Goal: Book appointment/travel/reservation

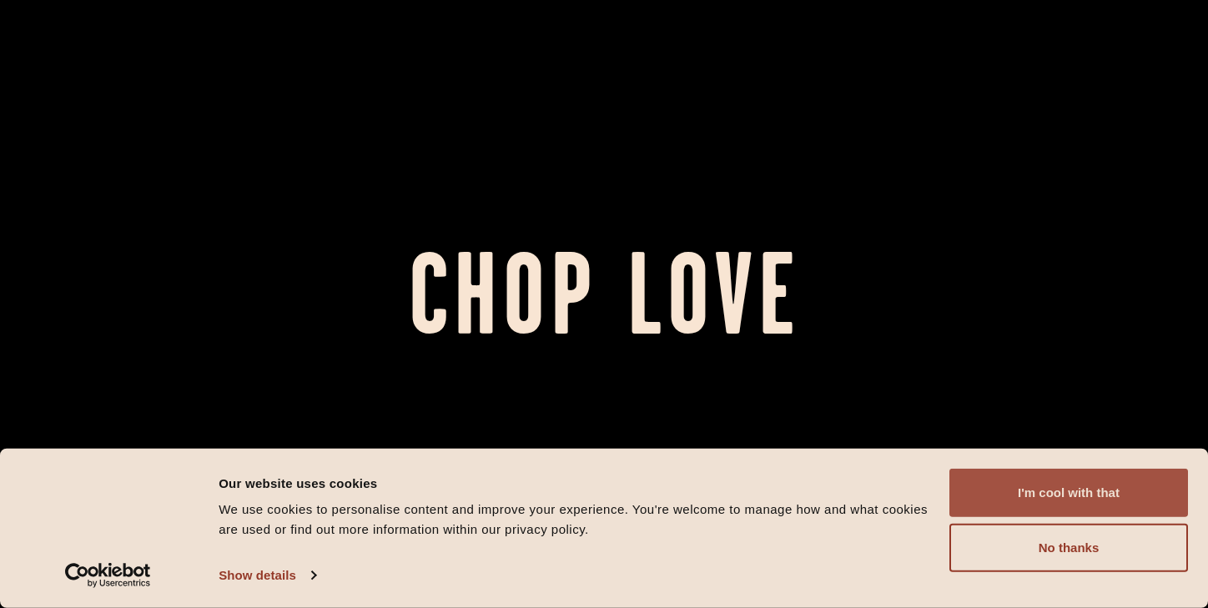
click at [1004, 500] on button "I'm cool with that" at bounding box center [1069, 493] width 239 height 48
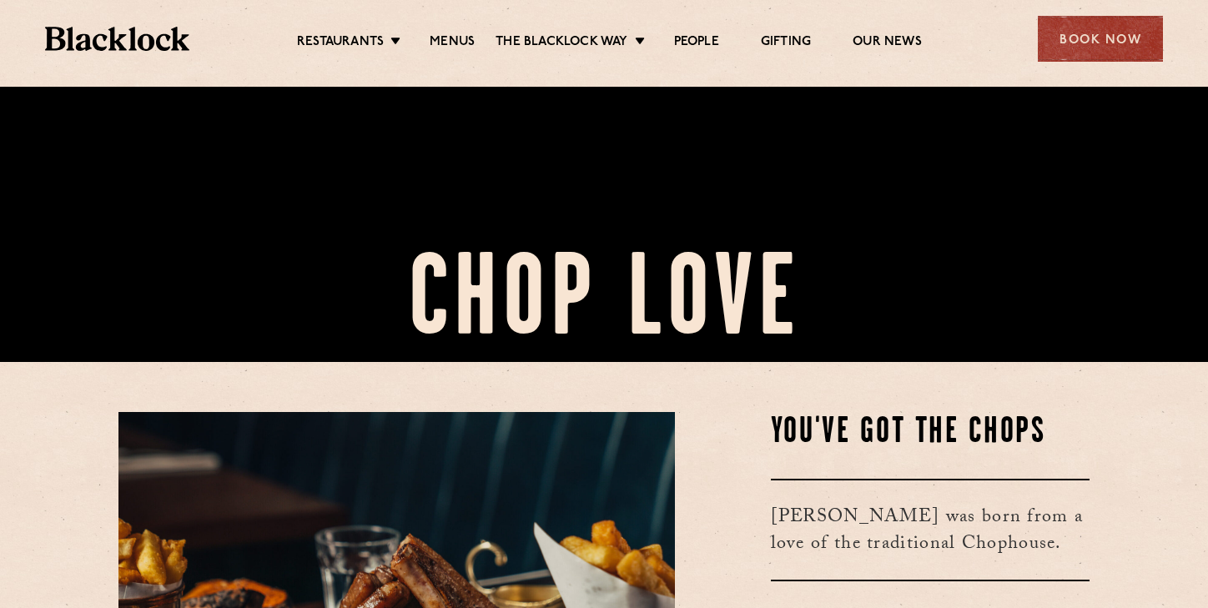
scroll to position [289, 0]
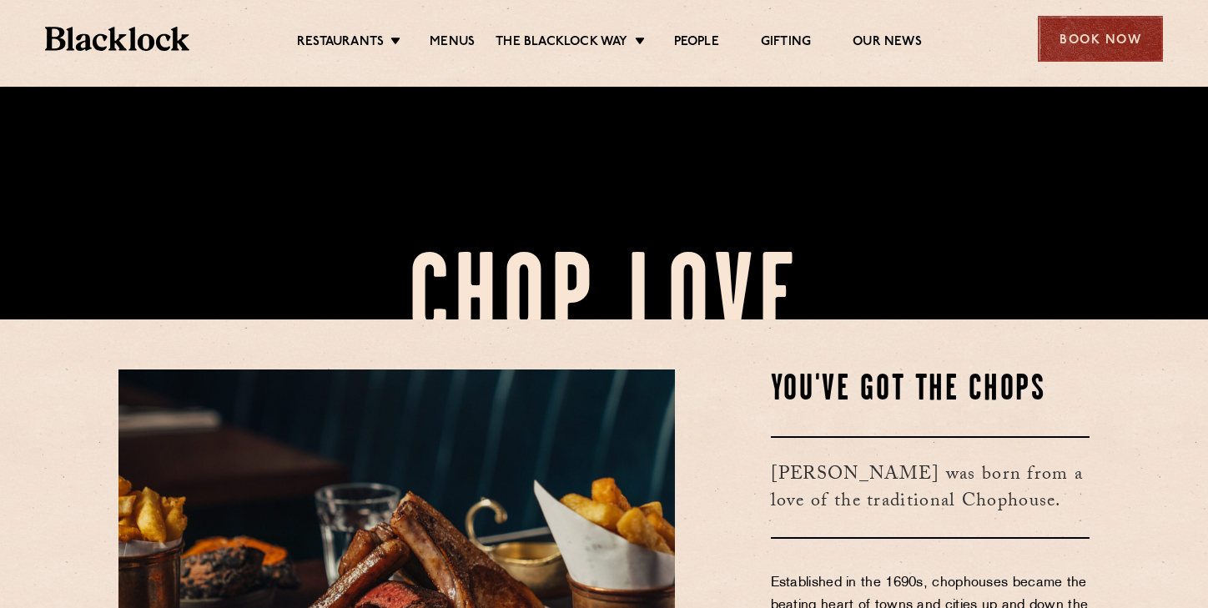
click at [1077, 27] on div "Book Now" at bounding box center [1100, 39] width 125 height 46
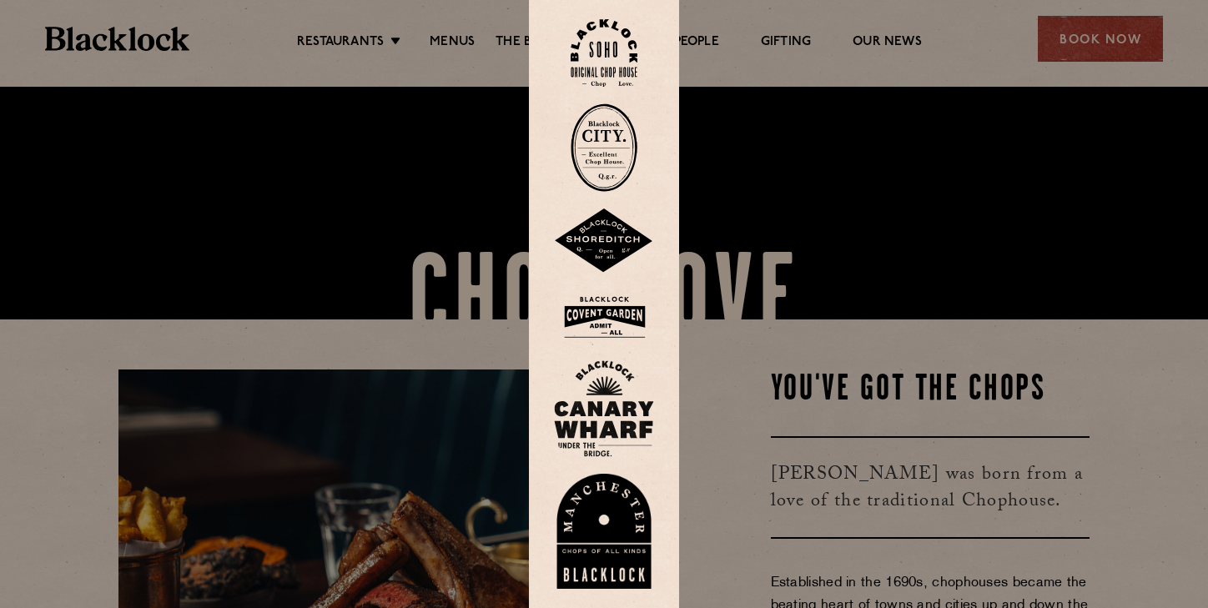
click at [616, 321] on img at bounding box center [604, 317] width 100 height 54
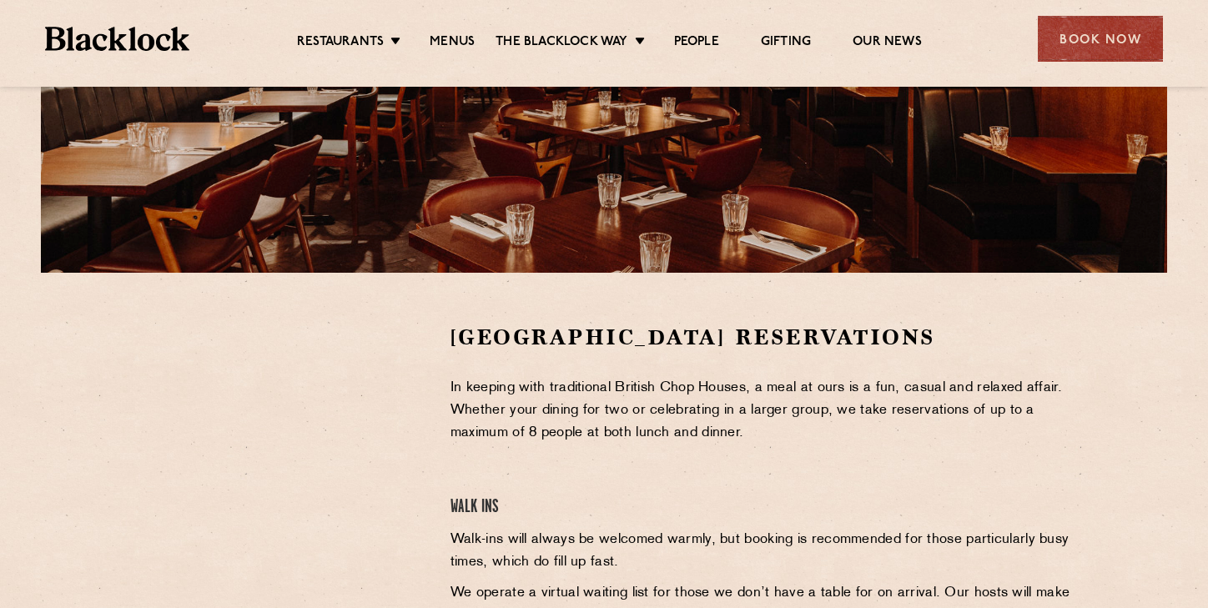
scroll to position [333, 0]
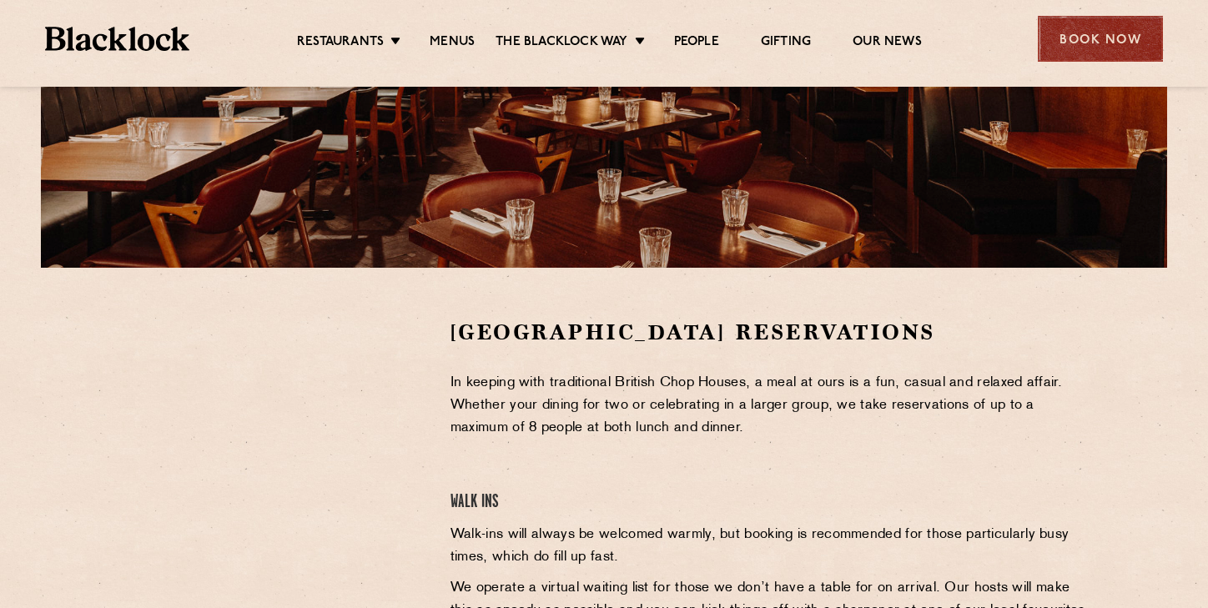
click at [1094, 28] on div "Book Now" at bounding box center [1100, 39] width 125 height 46
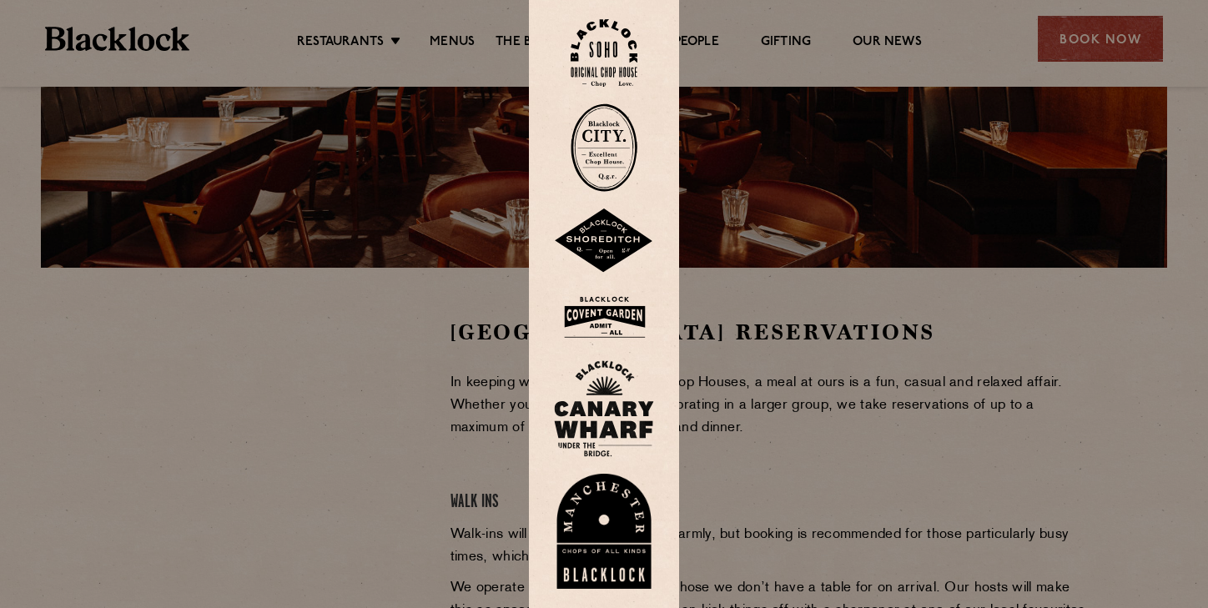
click at [605, 41] on img at bounding box center [604, 53] width 67 height 68
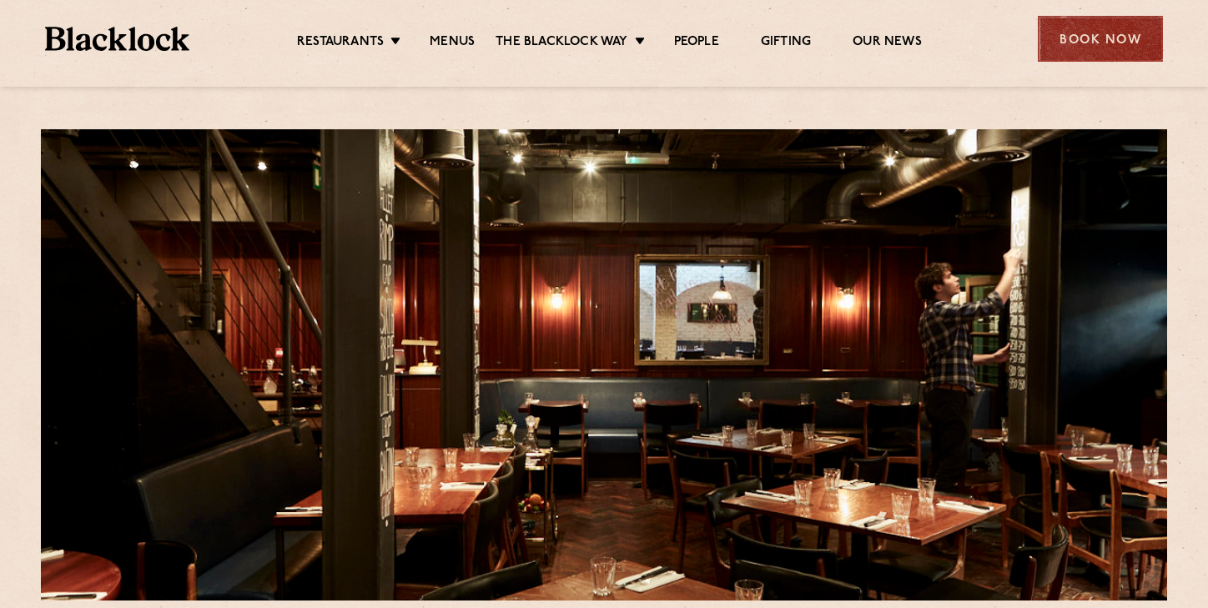
click at [1075, 42] on div "Book Now" at bounding box center [1100, 39] width 125 height 46
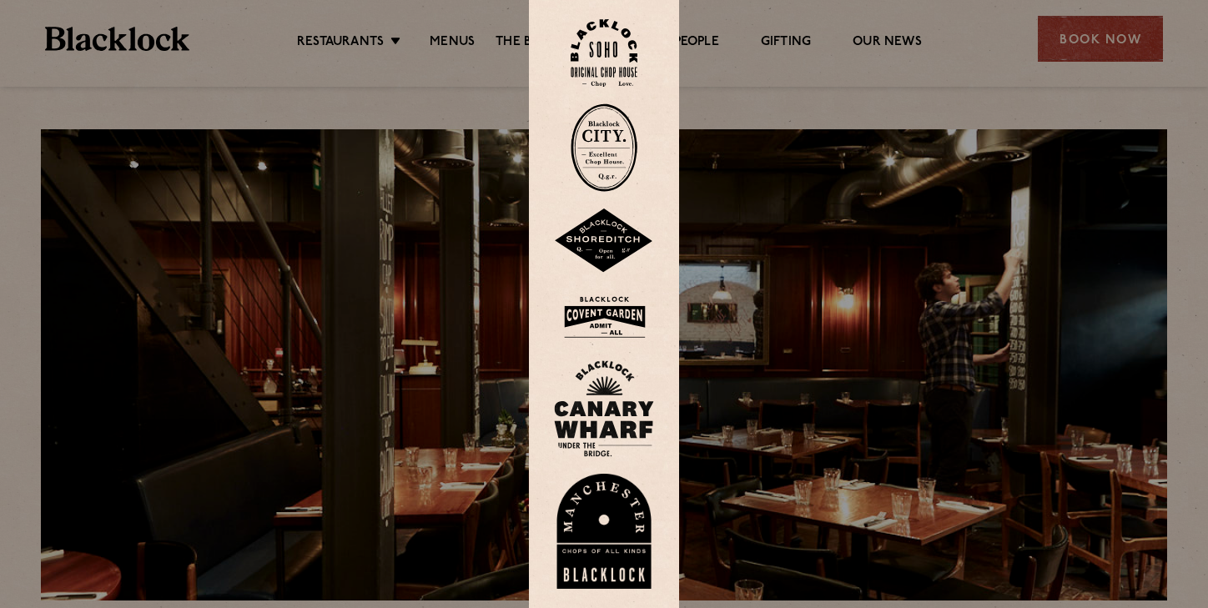
click at [432, 108] on div at bounding box center [604, 304] width 1208 height 608
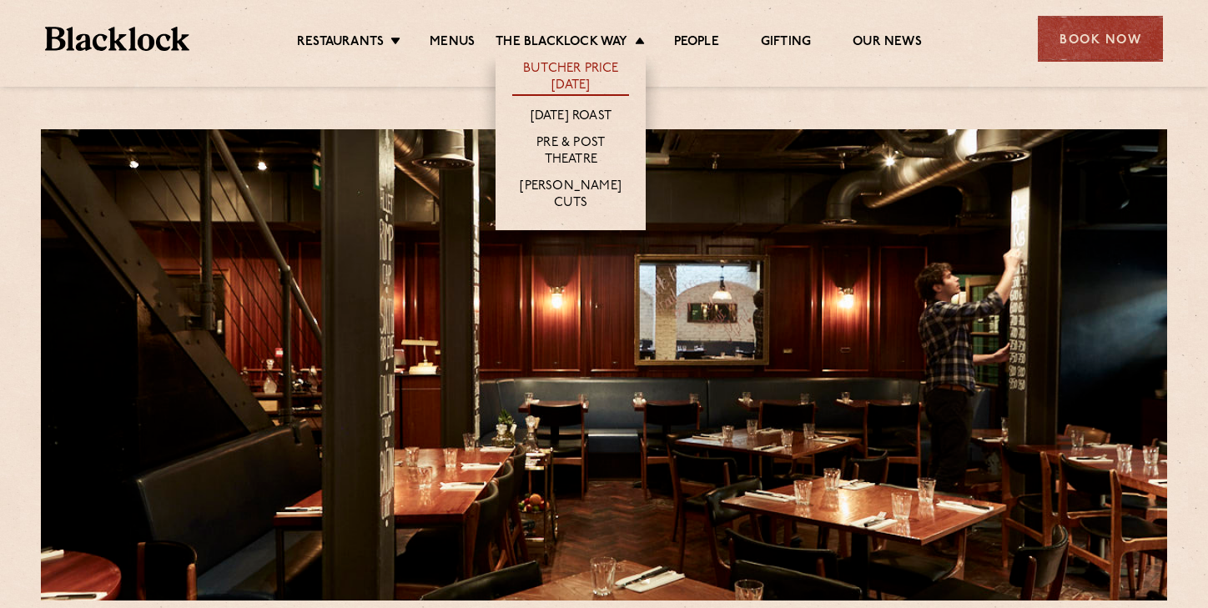
click at [577, 77] on link "Butcher Price [DATE]" at bounding box center [570, 78] width 117 height 35
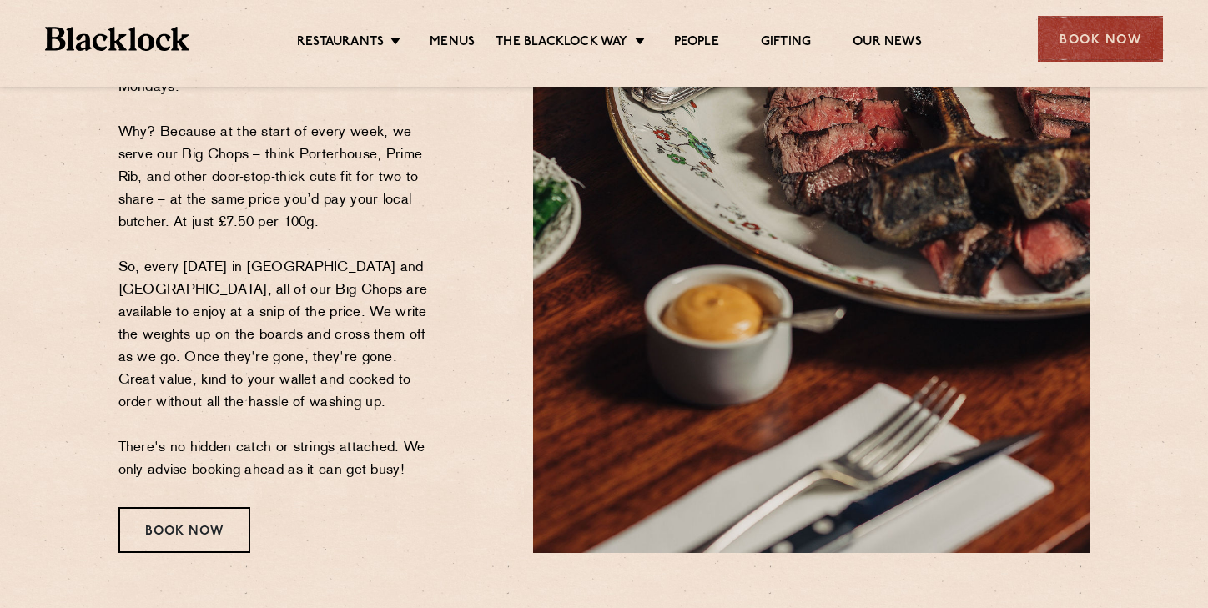
scroll to position [321, 0]
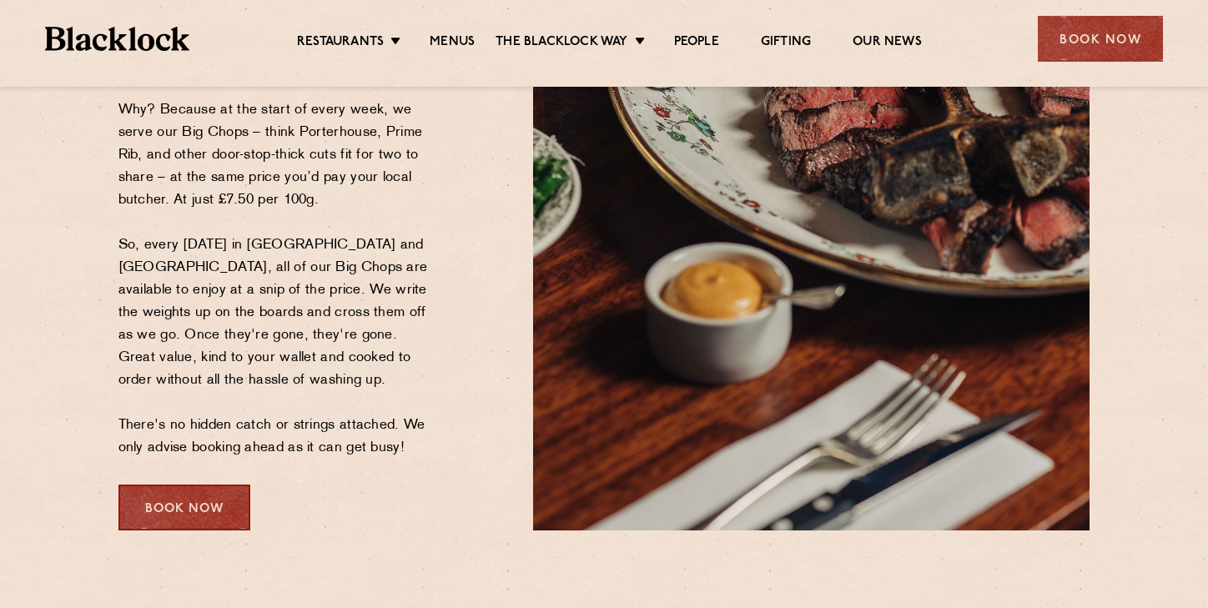
click at [189, 510] on div "Book Now" at bounding box center [184, 508] width 132 height 46
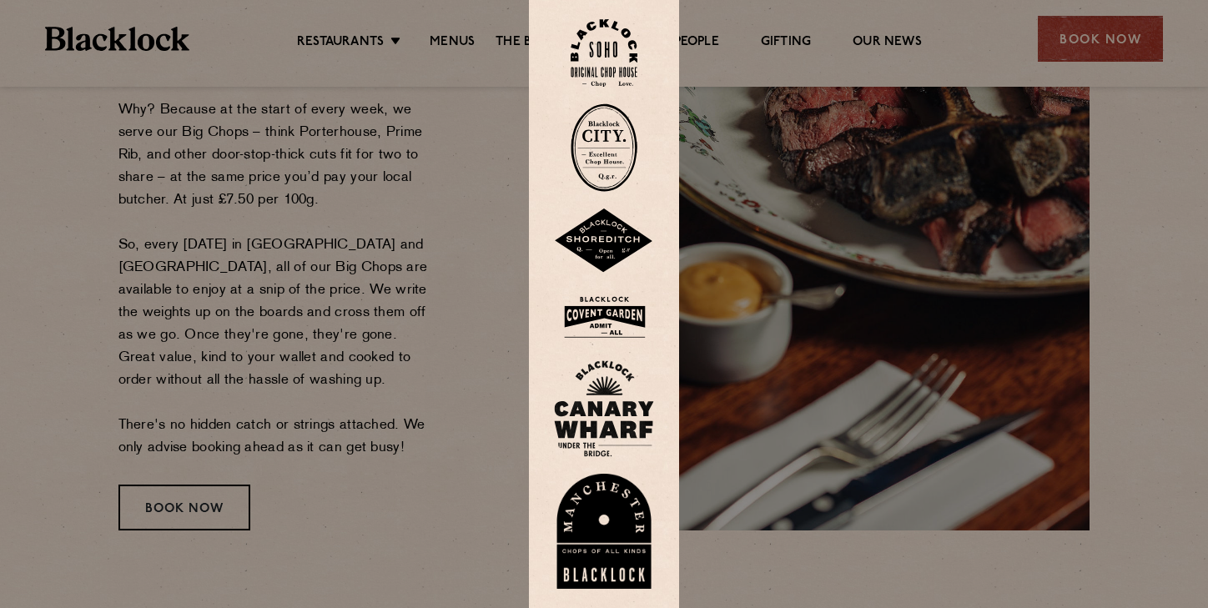
click at [359, 314] on div at bounding box center [604, 304] width 1208 height 608
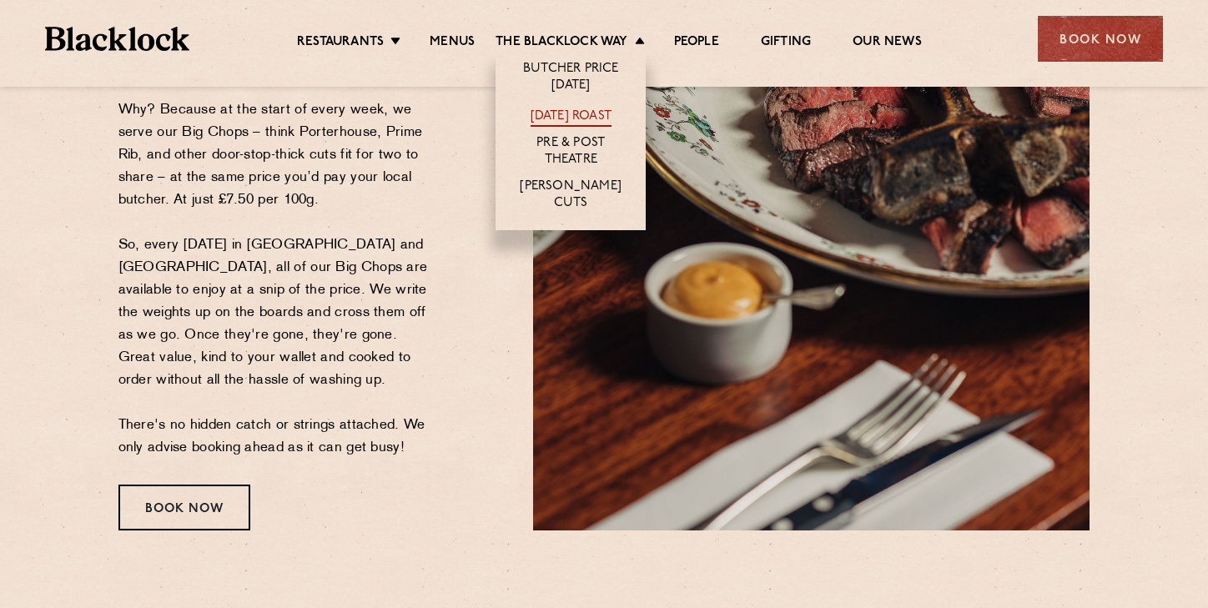
click at [572, 111] on link "[DATE] Roast" at bounding box center [571, 117] width 81 height 18
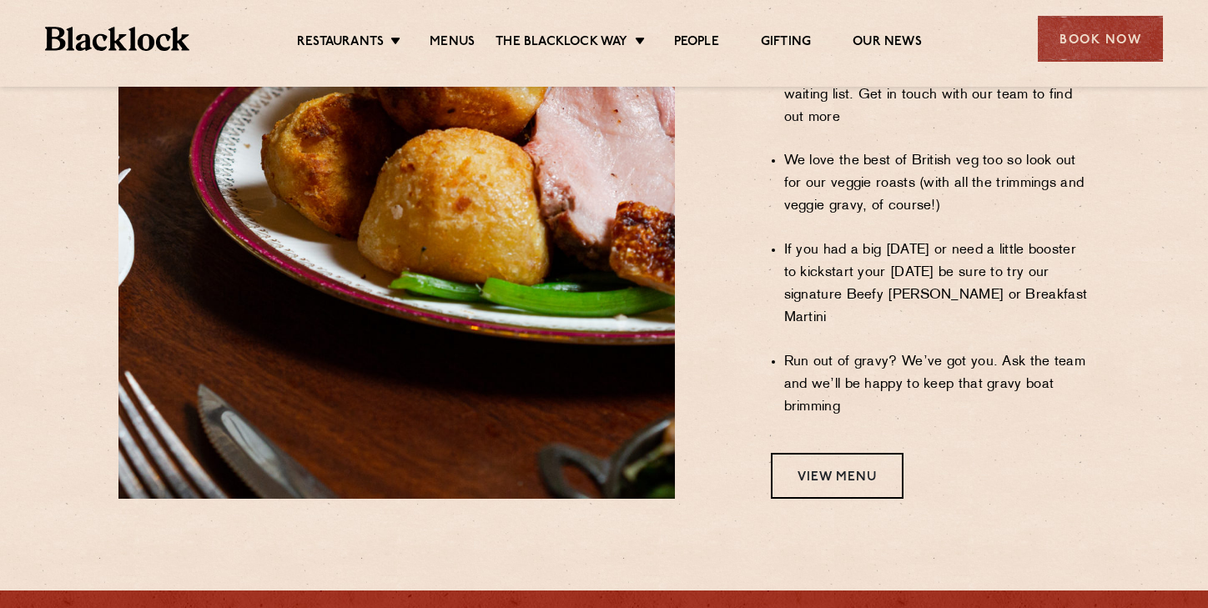
scroll to position [1422, 0]
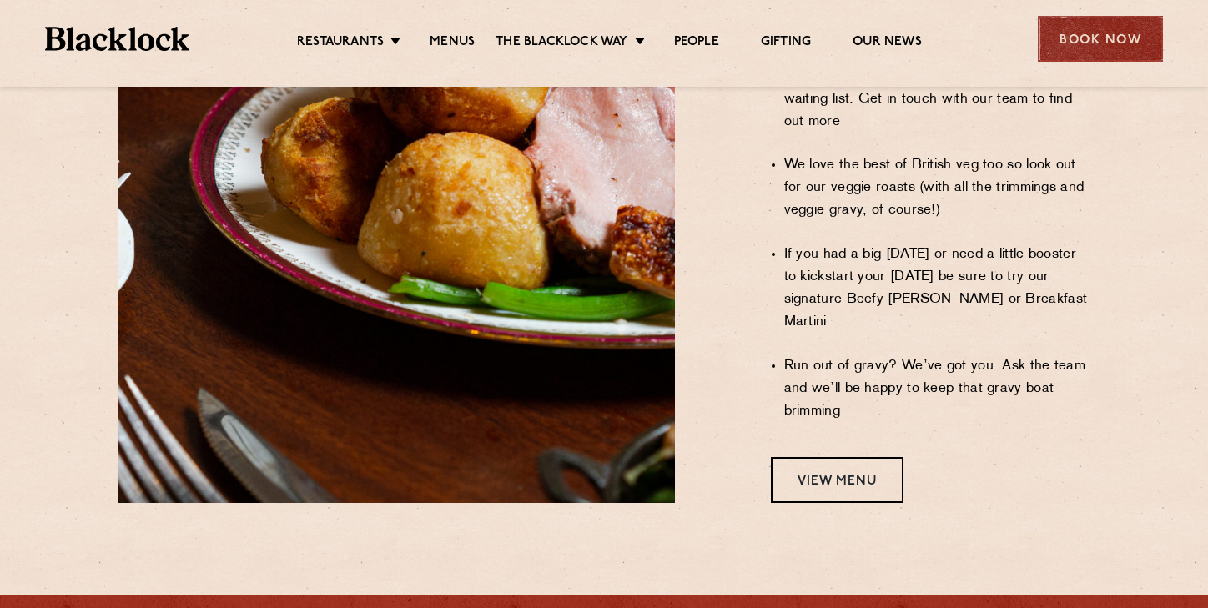
click at [1125, 22] on div "Book Now" at bounding box center [1100, 39] width 125 height 46
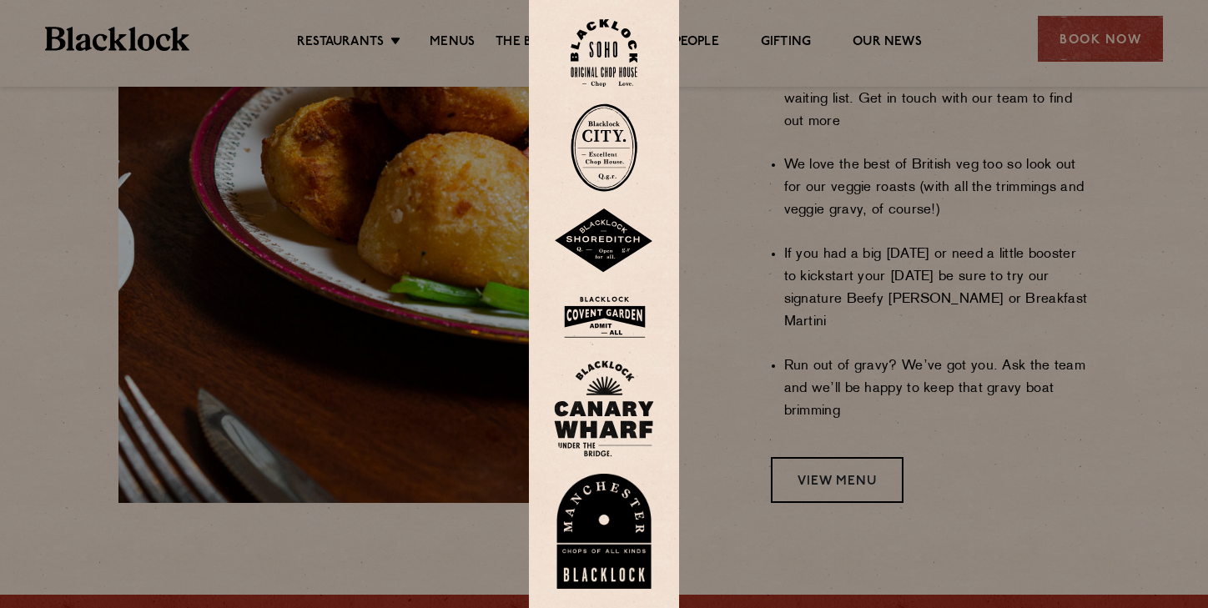
click at [612, 52] on img at bounding box center [604, 53] width 67 height 68
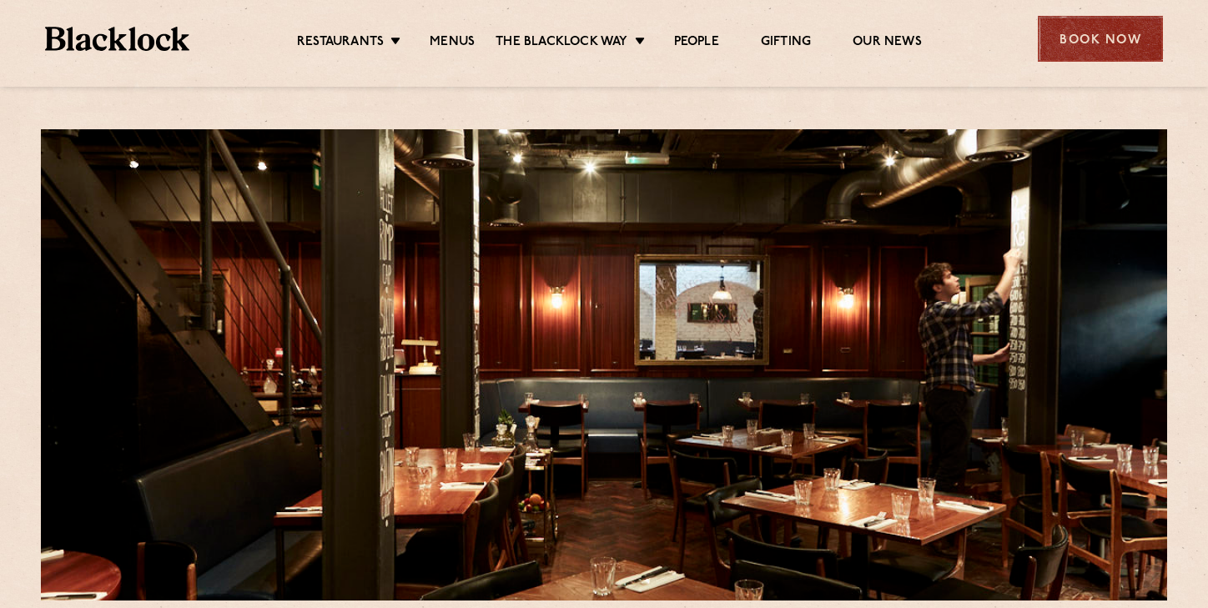
click at [1086, 41] on div "Book Now" at bounding box center [1100, 39] width 125 height 46
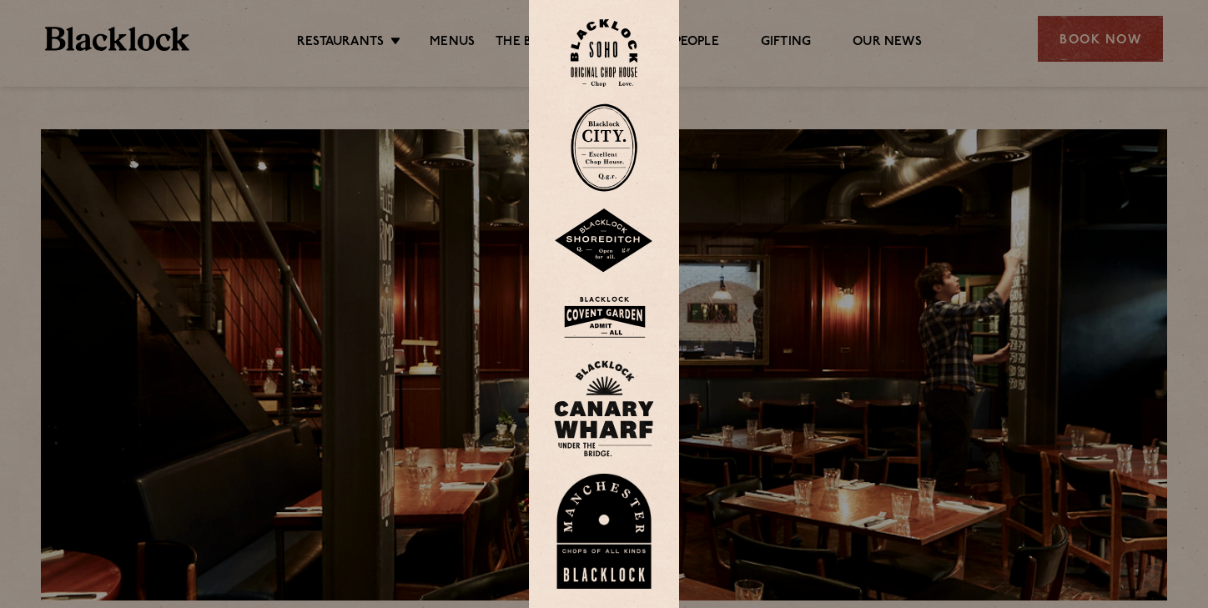
click at [611, 54] on img at bounding box center [604, 53] width 67 height 68
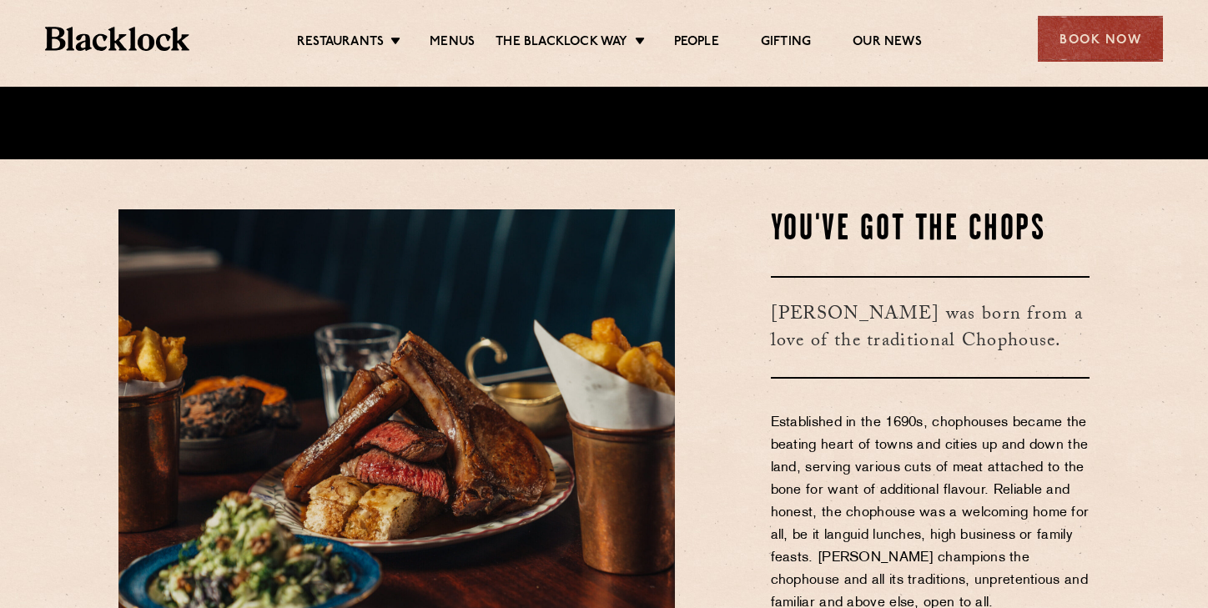
scroll to position [479, 0]
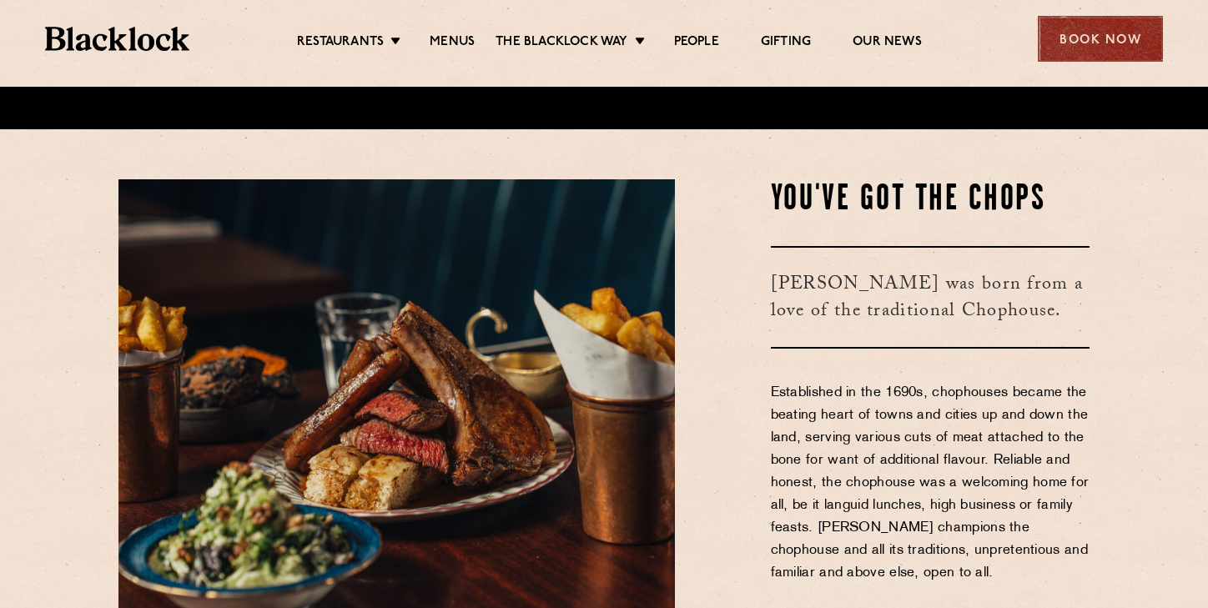
click at [1071, 35] on div "Book Now" at bounding box center [1100, 39] width 125 height 46
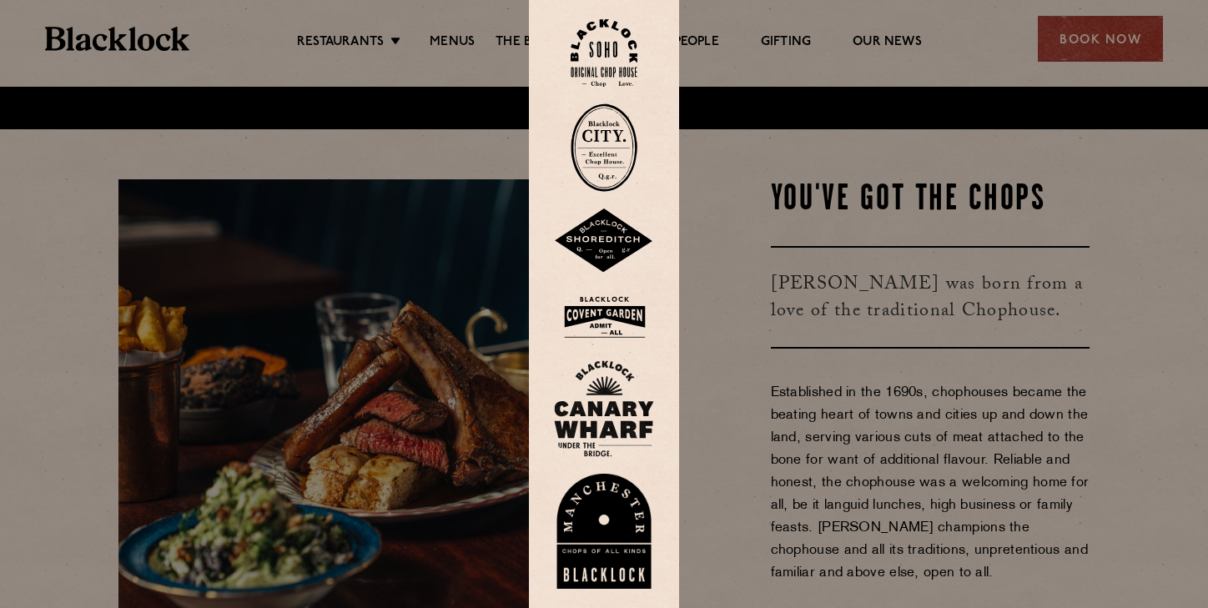
click at [596, 55] on img at bounding box center [604, 53] width 67 height 68
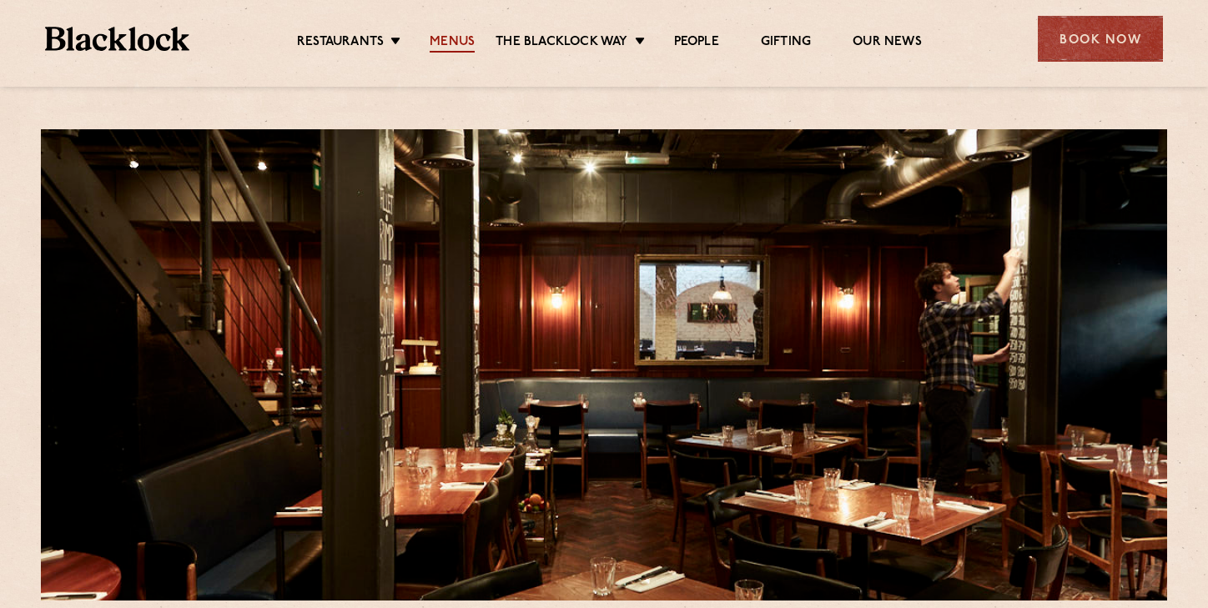
click at [466, 42] on link "Menus" at bounding box center [452, 43] width 45 height 18
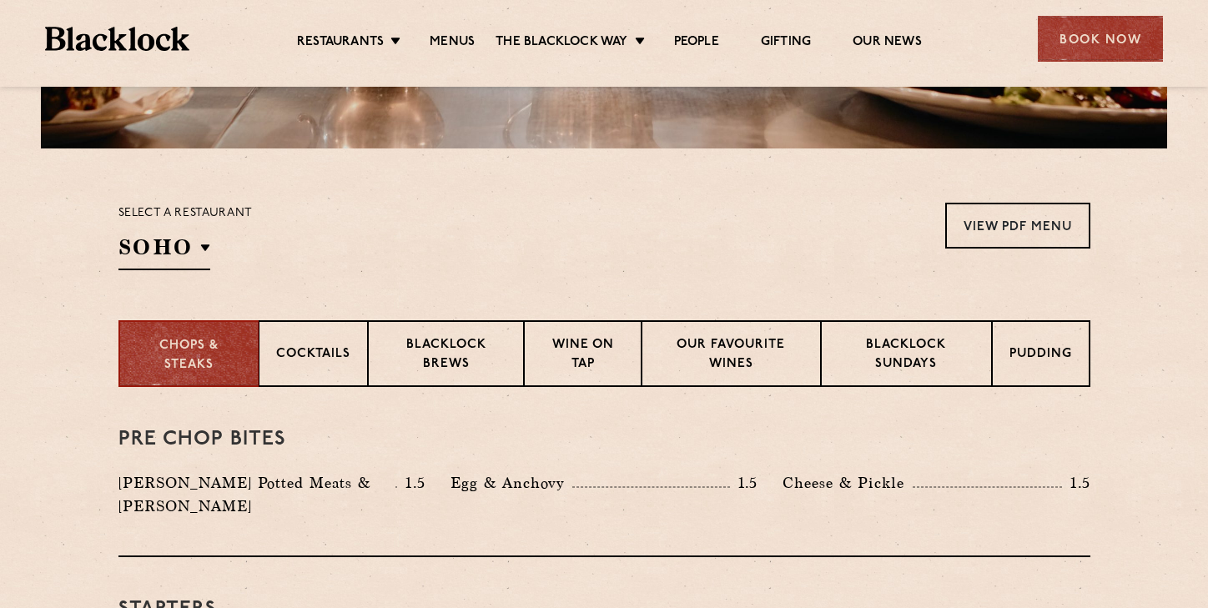
scroll to position [460, 0]
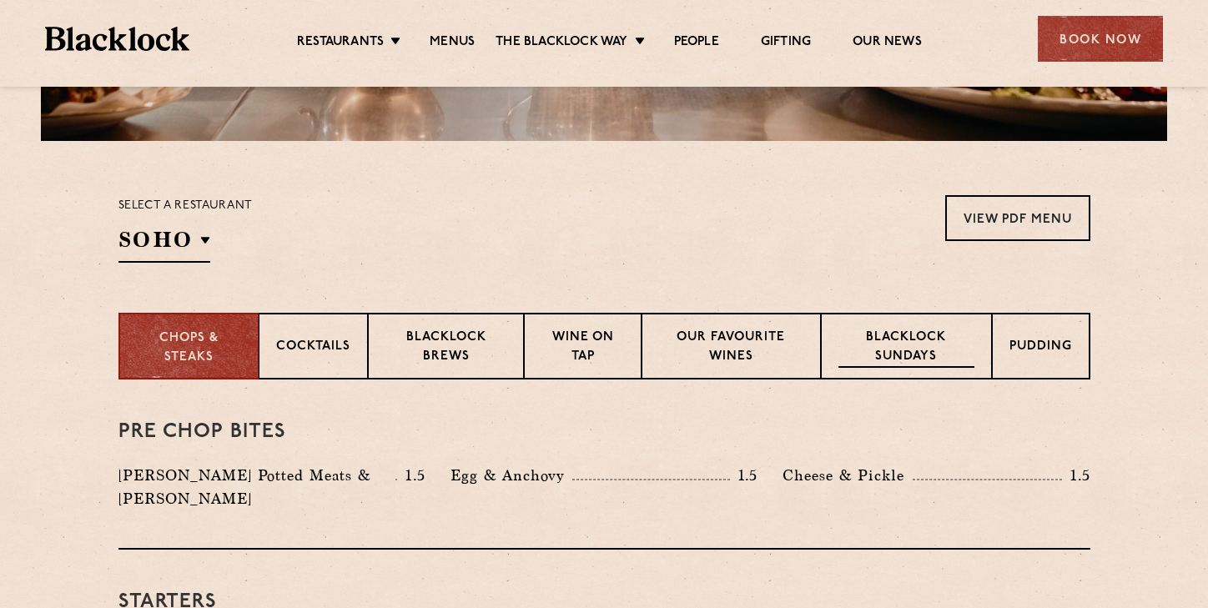
click at [883, 356] on p "Blacklock Sundays" at bounding box center [906, 348] width 135 height 39
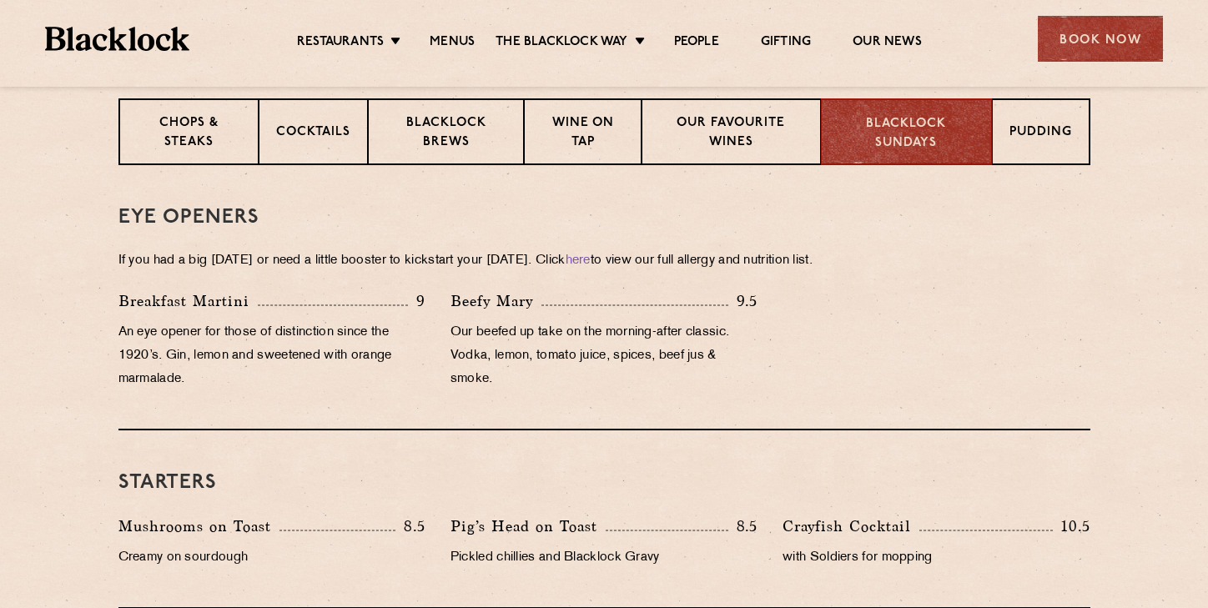
scroll to position [582, 0]
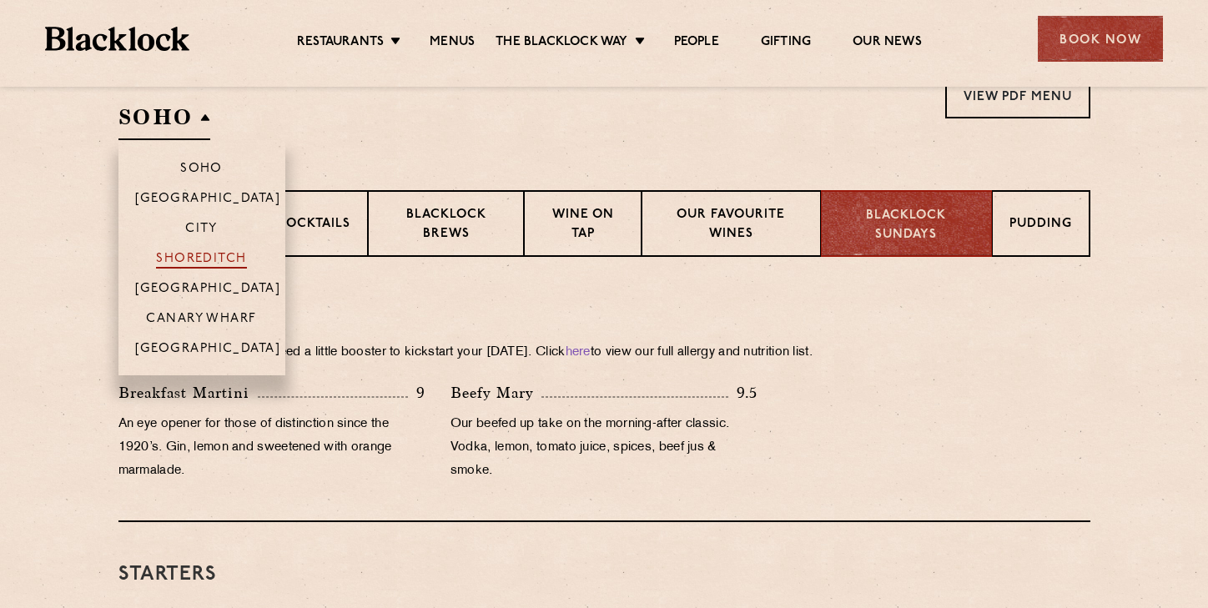
click at [214, 255] on p "Shoreditch" at bounding box center [201, 260] width 91 height 17
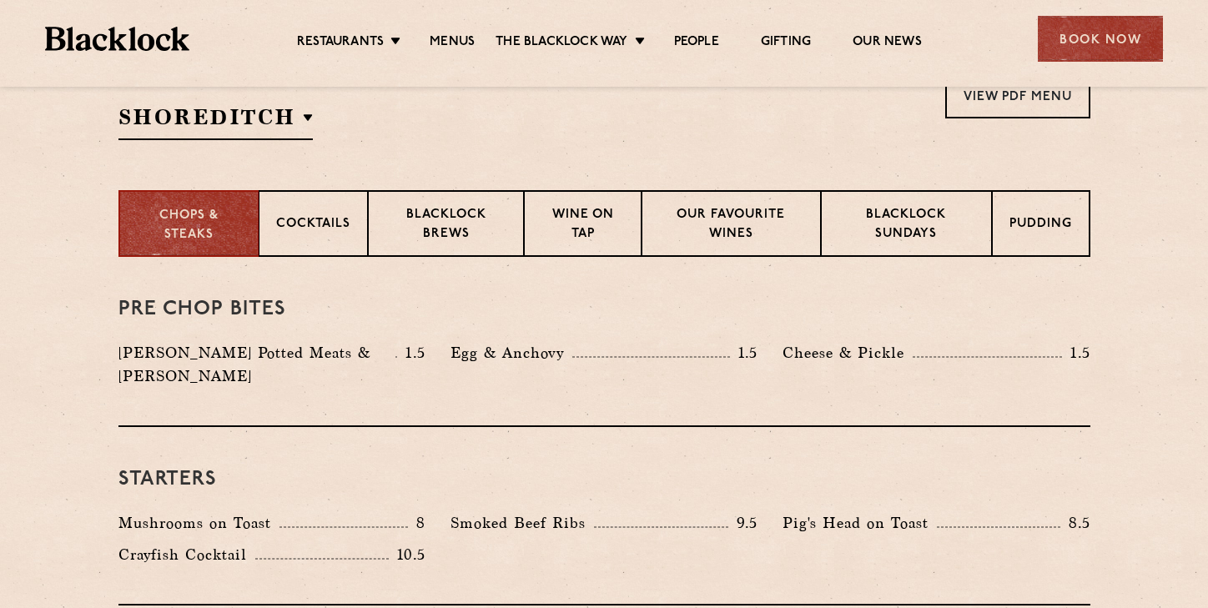
click at [915, 228] on p "Blacklock Sundays" at bounding box center [906, 225] width 135 height 39
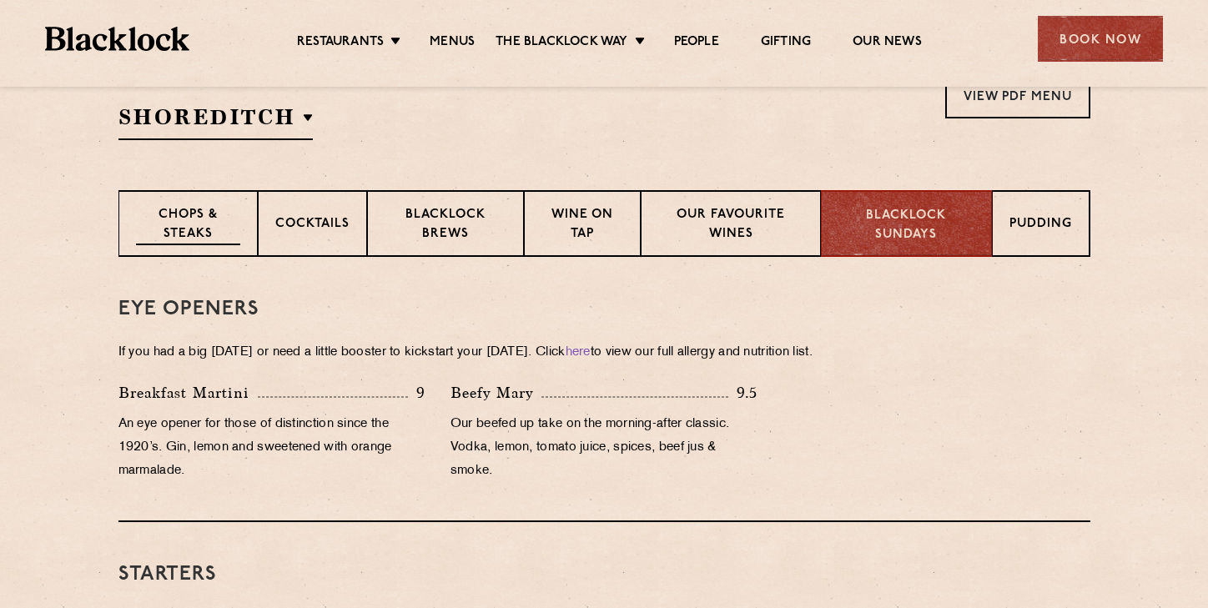
click at [204, 239] on p "Chops & Steaks" at bounding box center [188, 225] width 104 height 39
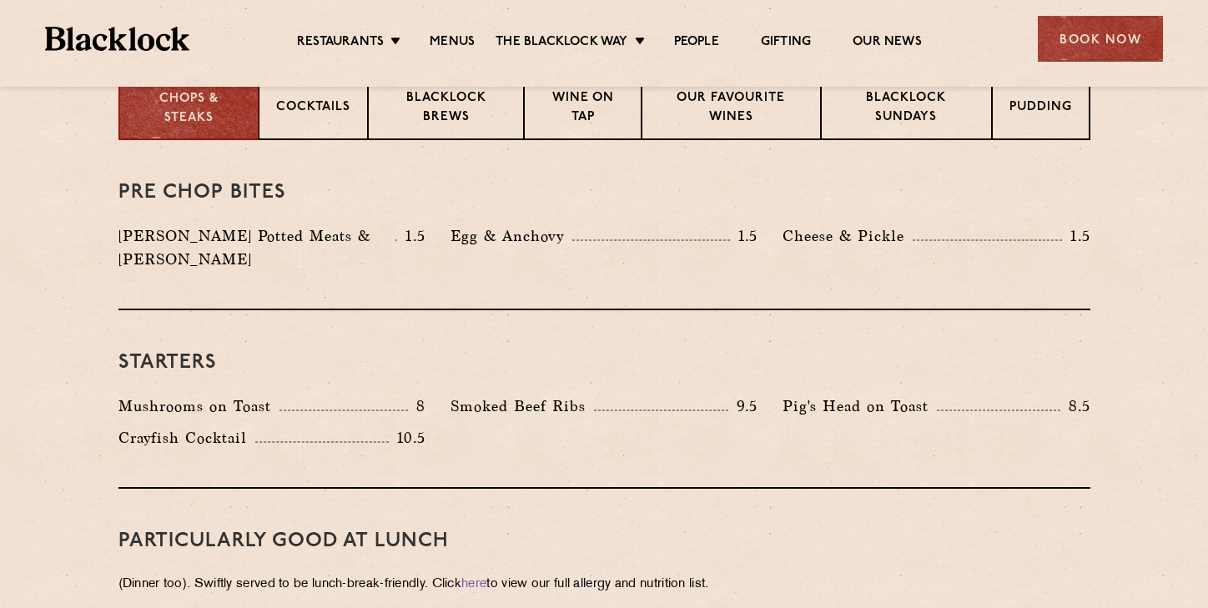
scroll to position [478, 0]
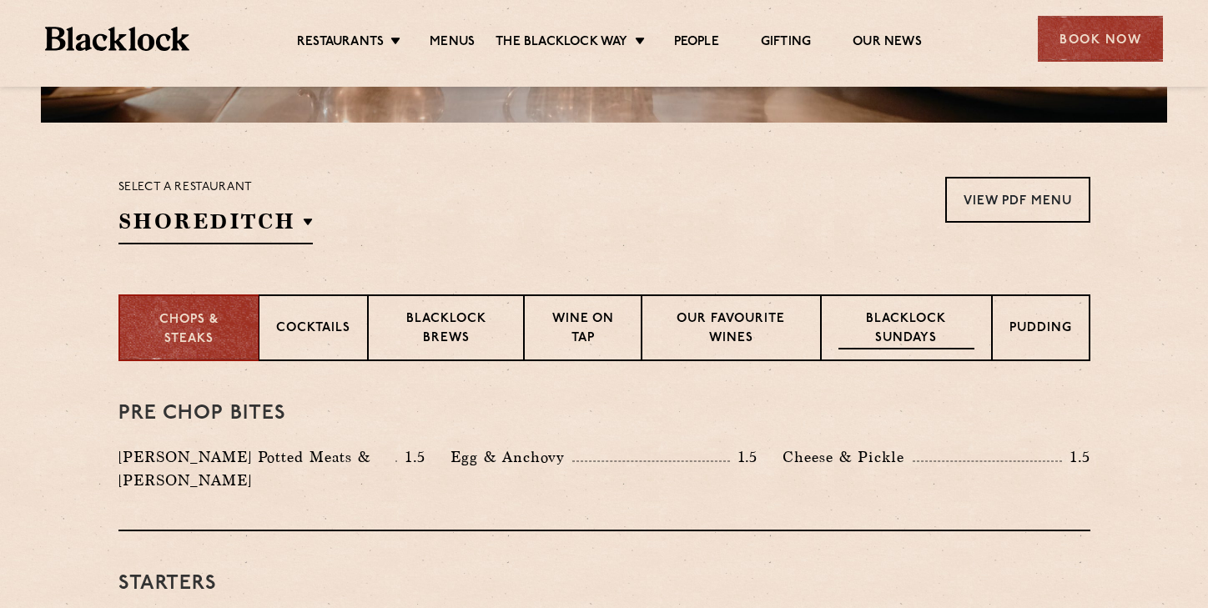
click at [905, 345] on p "Blacklock Sundays" at bounding box center [906, 329] width 135 height 39
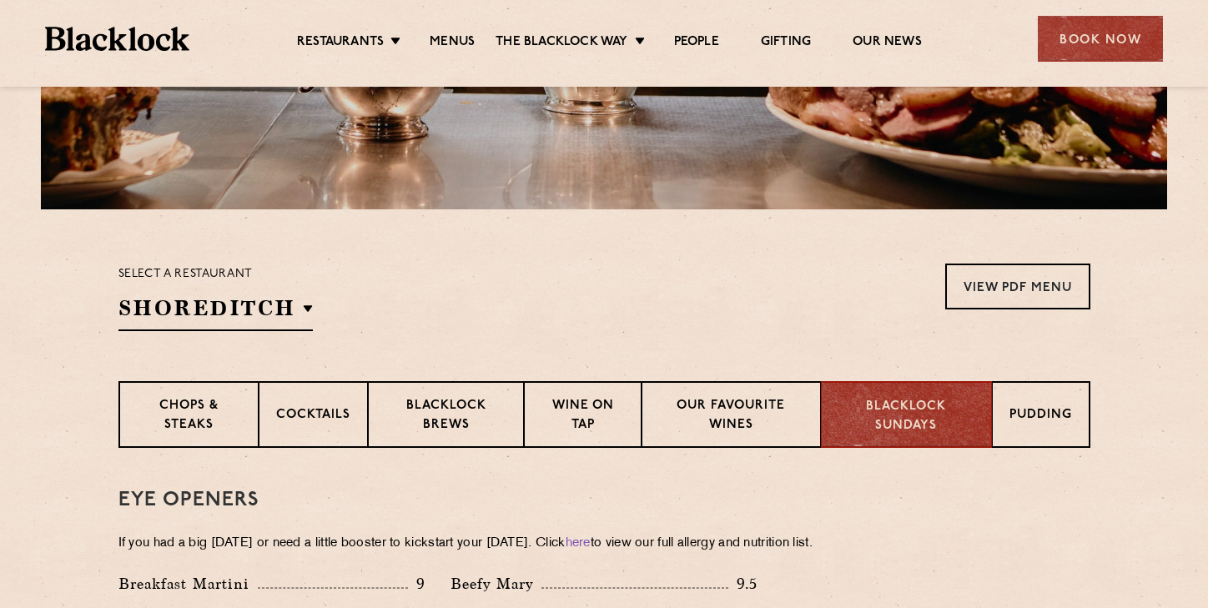
scroll to position [336, 0]
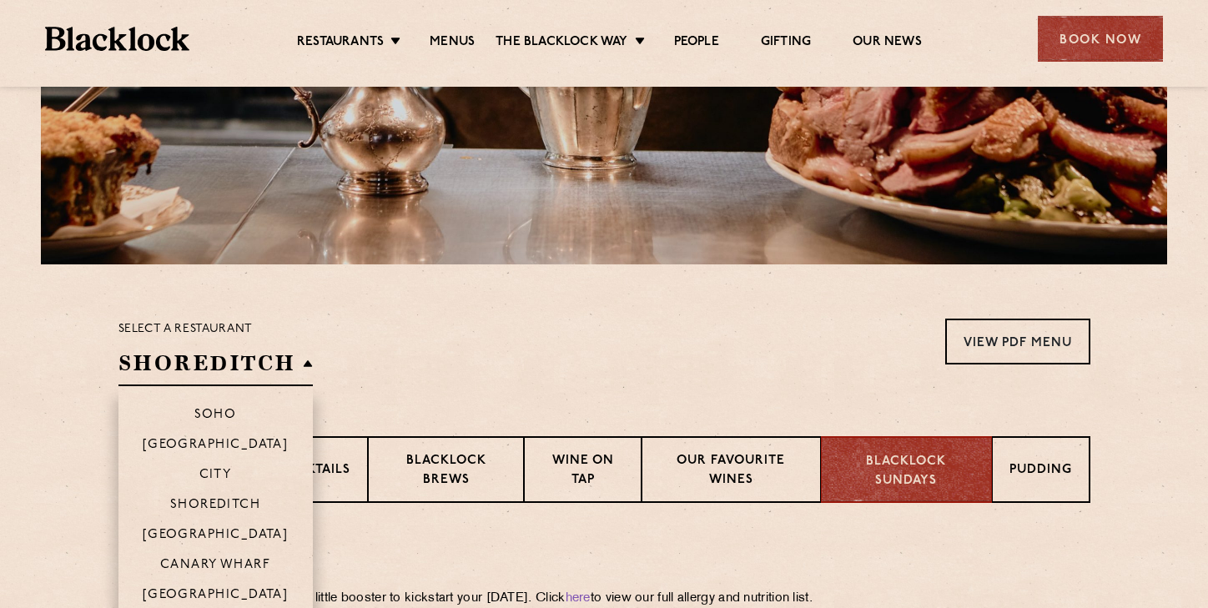
click at [263, 360] on h2 "Shoreditch" at bounding box center [215, 368] width 194 height 38
click at [256, 413] on li "Soho" at bounding box center [215, 407] width 194 height 43
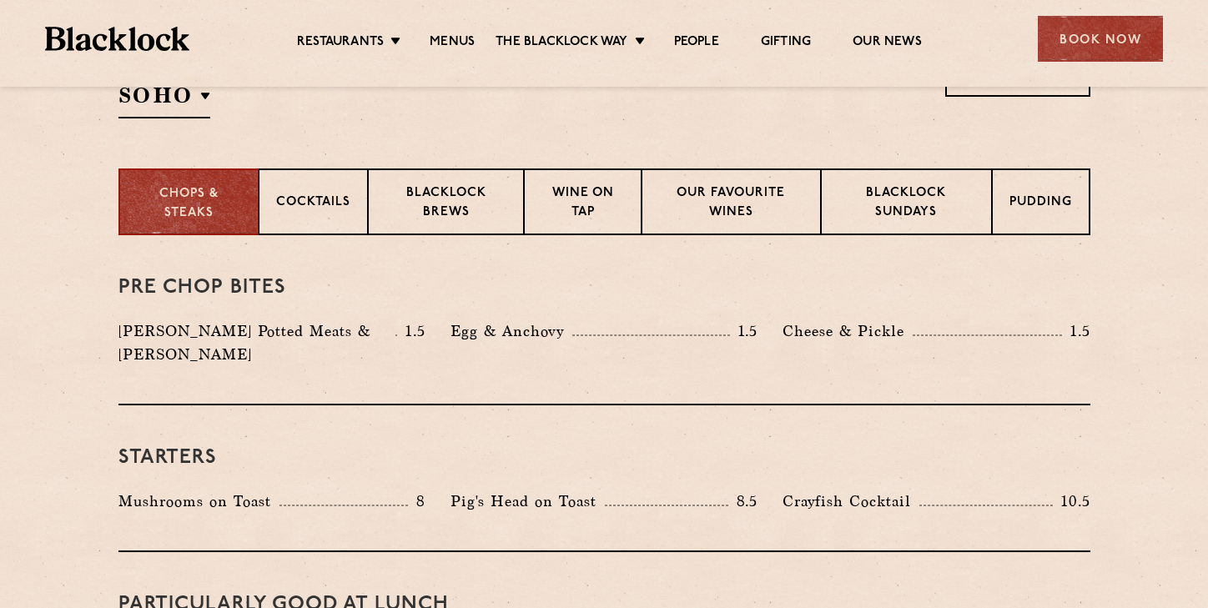
scroll to position [259, 0]
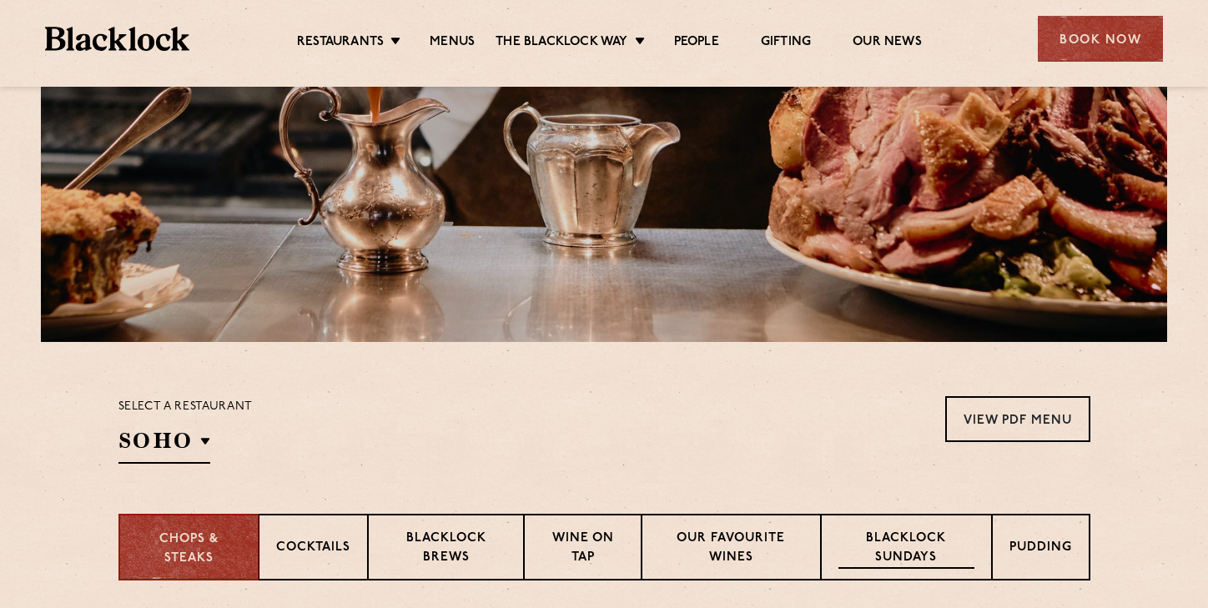
click at [885, 537] on p "Blacklock Sundays" at bounding box center [906, 549] width 135 height 39
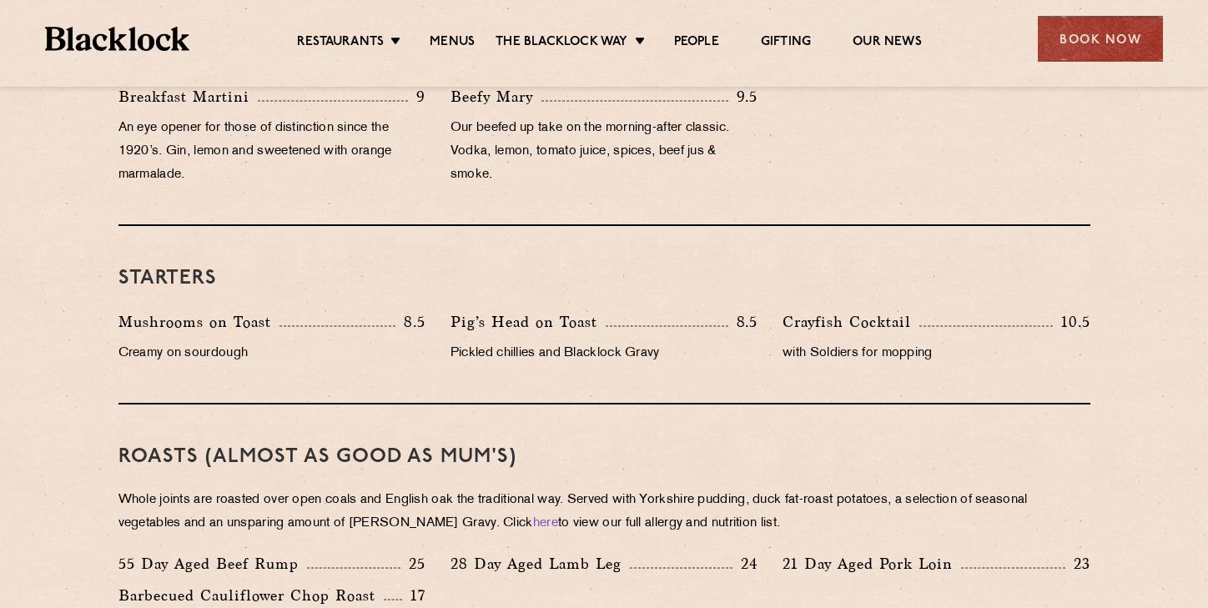
scroll to position [527, 0]
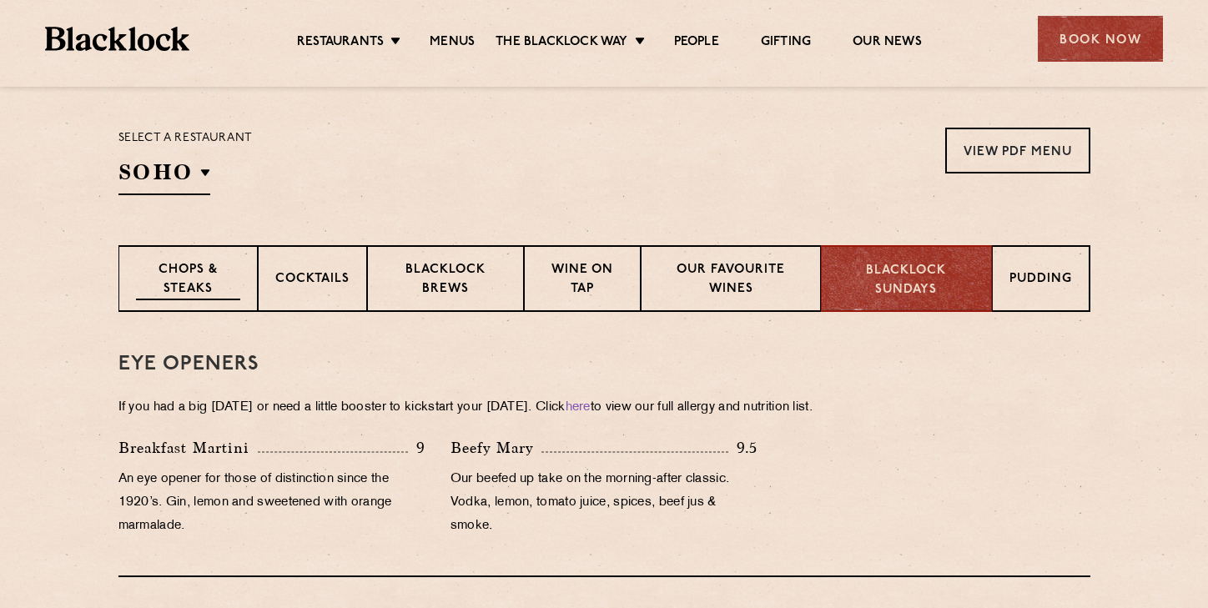
click at [219, 265] on p "Chops & Steaks" at bounding box center [188, 280] width 104 height 39
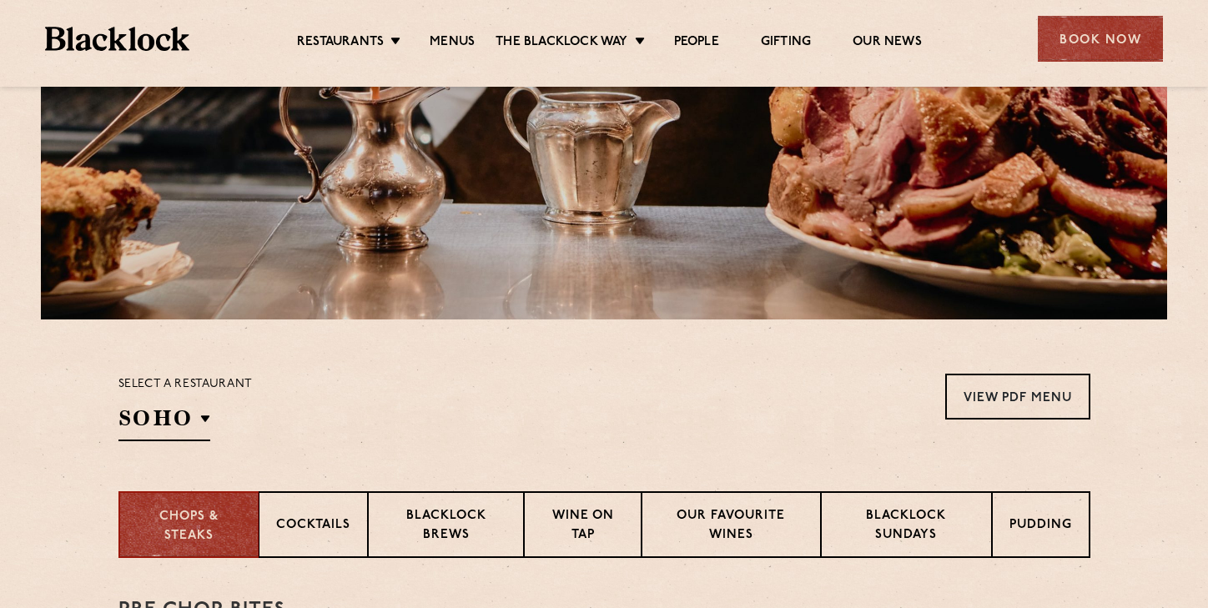
scroll to position [564, 0]
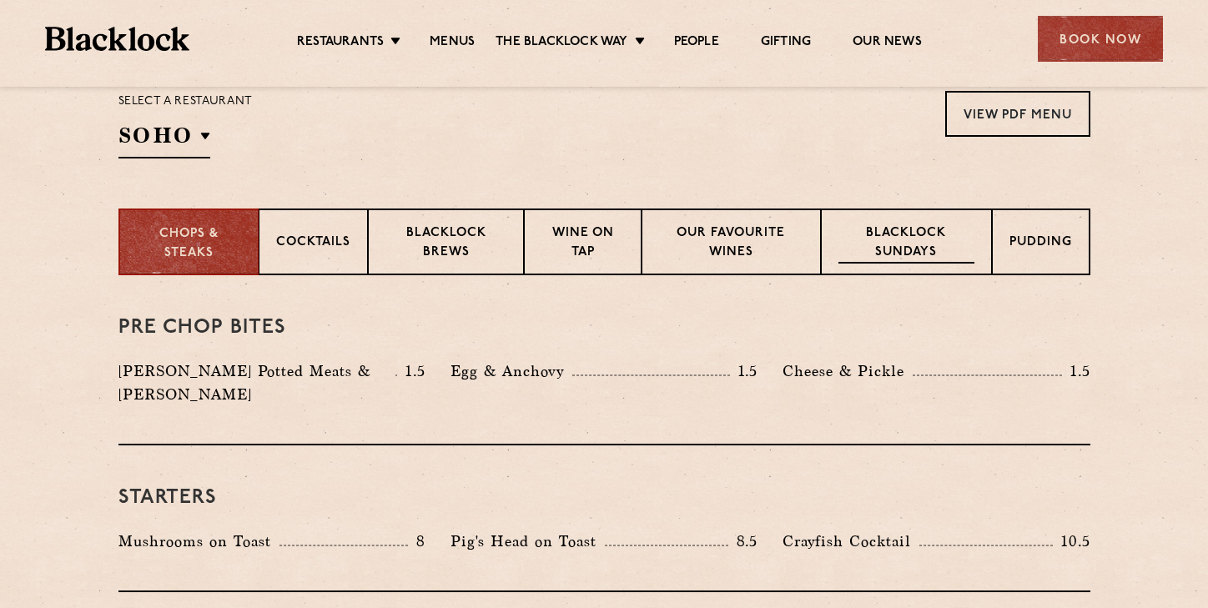
click at [869, 242] on p "Blacklock Sundays" at bounding box center [906, 243] width 135 height 39
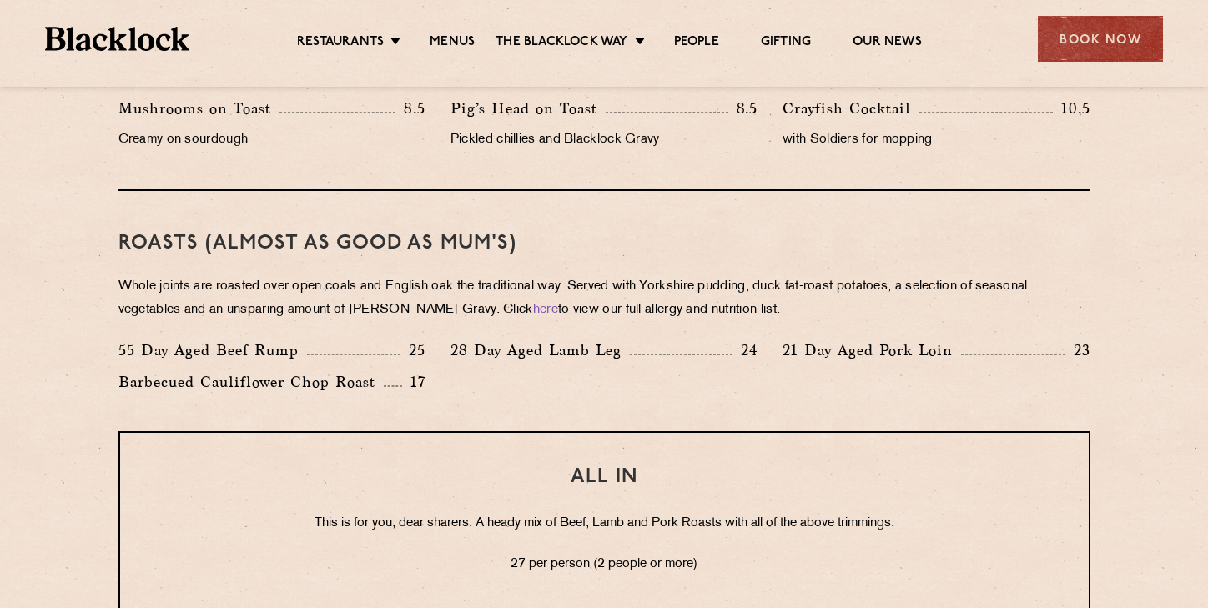
scroll to position [1349, 0]
